Goal: Entertainment & Leisure: Consume media (video, audio)

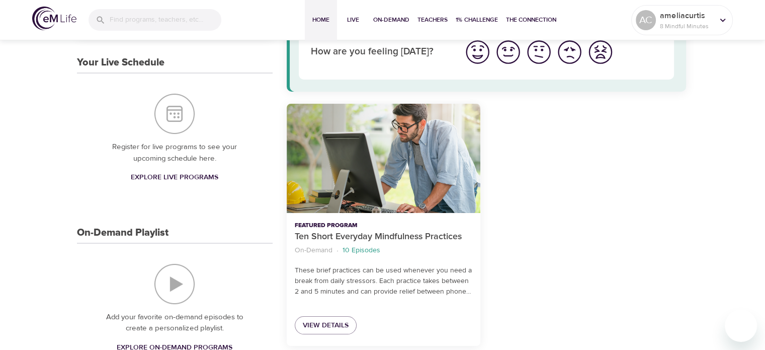
scroll to position [185, 0]
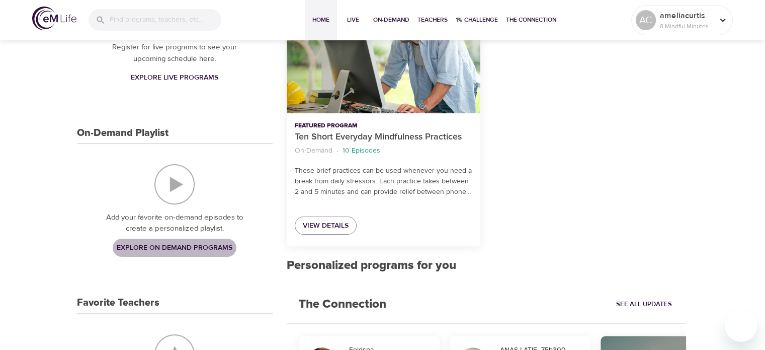
click at [165, 244] on span "Explore On-Demand Programs" at bounding box center [175, 248] width 116 height 13
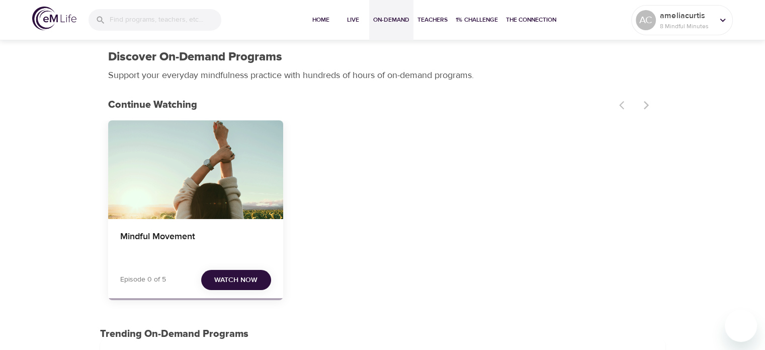
click at [165, 244] on h4 "Mindful Movement" at bounding box center [195, 243] width 151 height 24
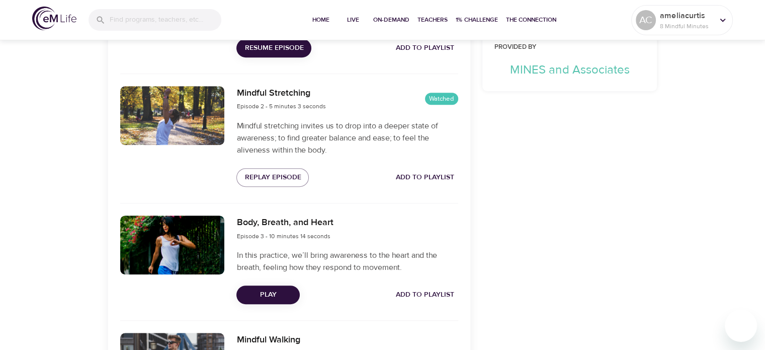
scroll to position [460, 0]
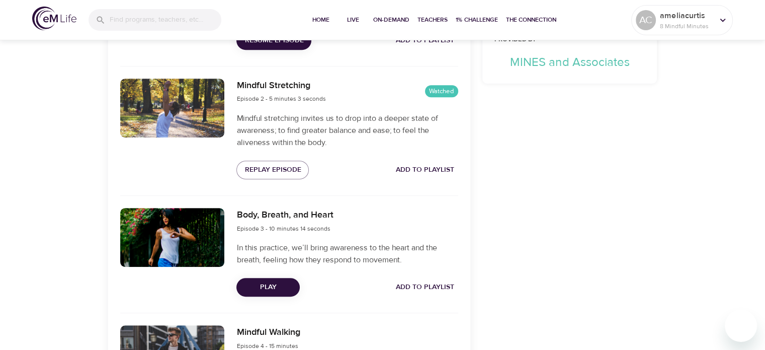
click at [248, 285] on span "Play" at bounding box center [268, 287] width 47 height 13
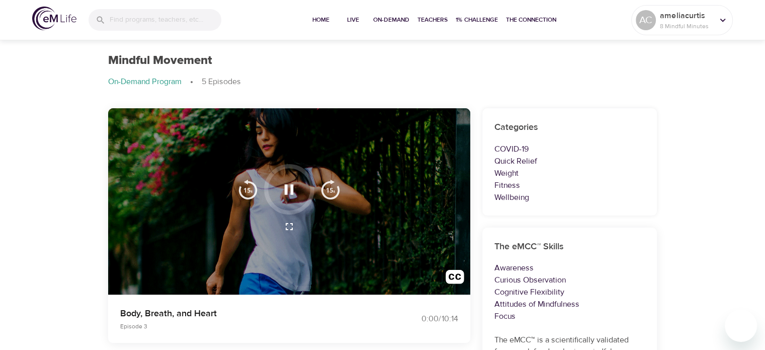
scroll to position [0, 0]
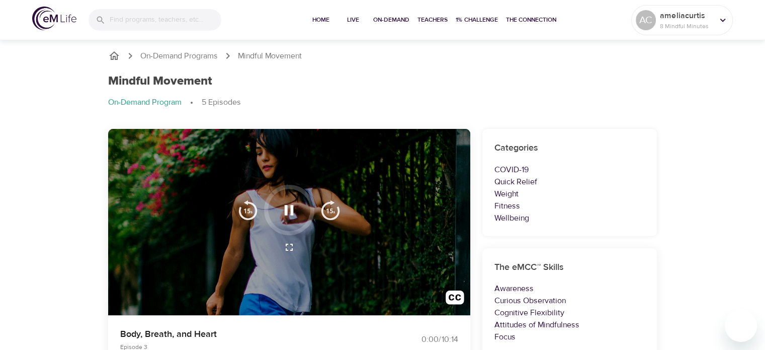
click at [281, 211] on icon "button" at bounding box center [289, 210] width 18 height 18
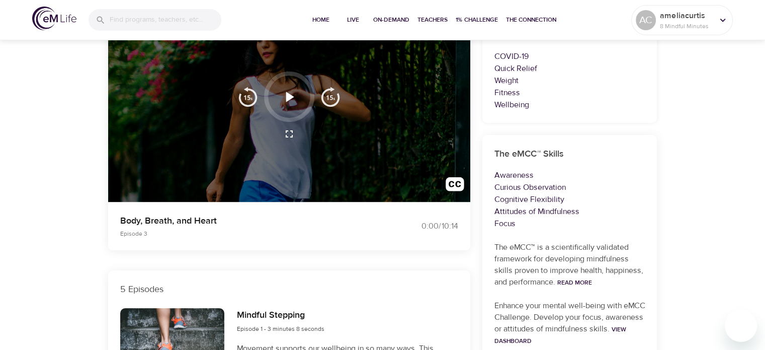
scroll to position [113, 0]
click at [292, 95] on icon "button" at bounding box center [289, 98] width 18 height 18
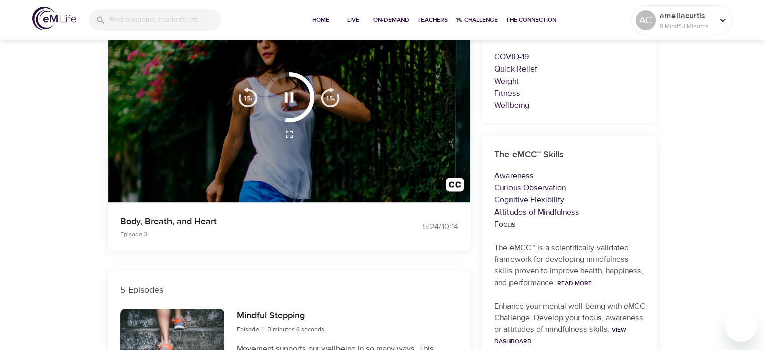
click at [359, 277] on div "5 Episodes" at bounding box center [289, 290] width 362 height 38
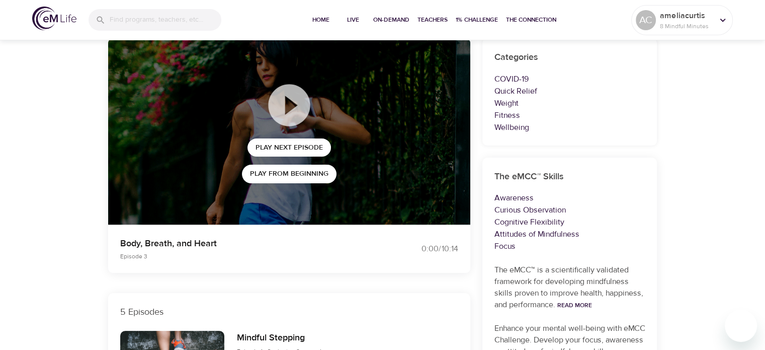
scroll to position [0, 0]
